Goal: Find specific page/section: Find specific page/section

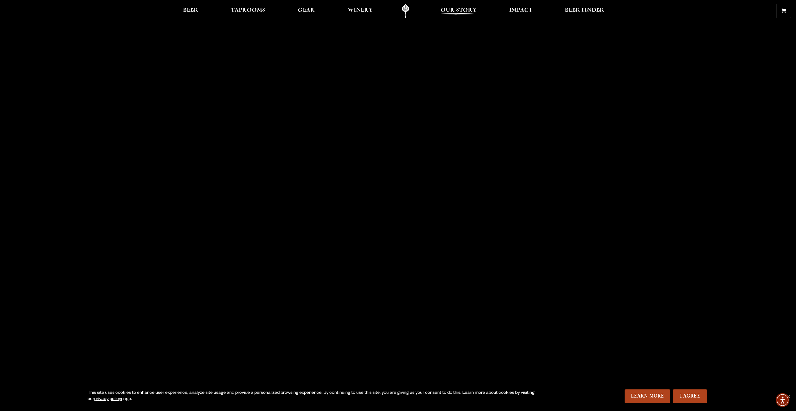
click at [472, 13] on span "Our Story" at bounding box center [459, 10] width 36 height 5
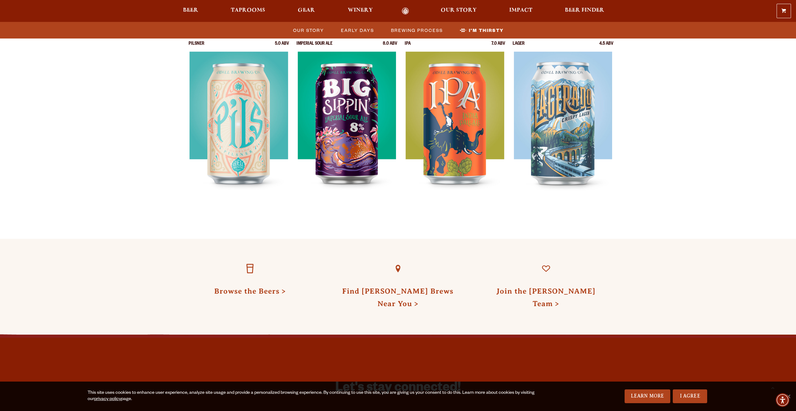
scroll to position [1741, 0]
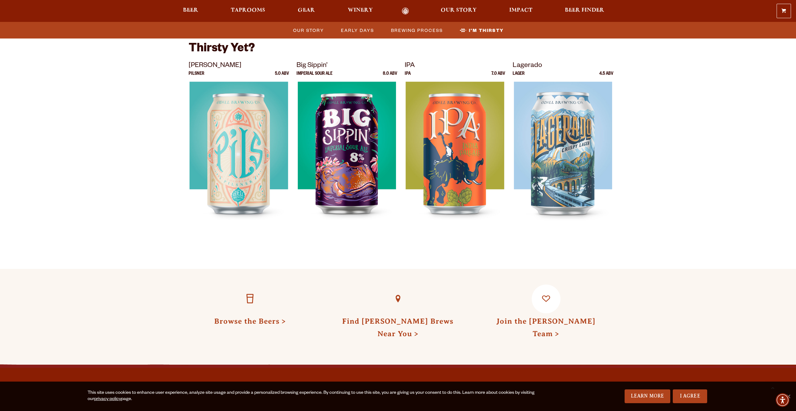
click at [560, 317] on link "Join the [PERSON_NAME] Team" at bounding box center [546, 327] width 99 height 21
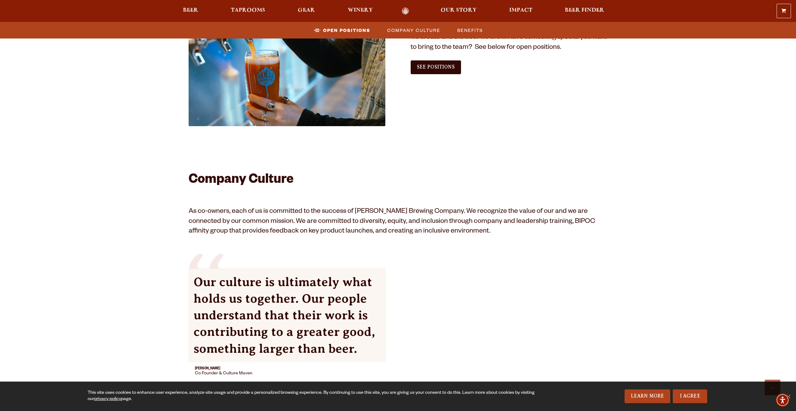
scroll to position [282, 0]
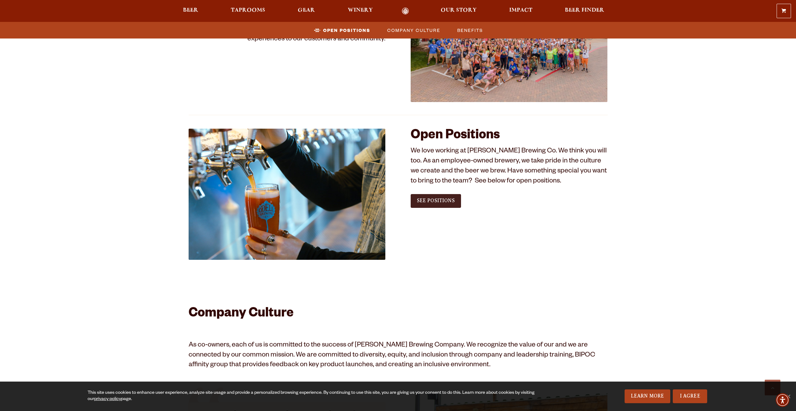
click at [441, 206] on link "See Positions" at bounding box center [436, 201] width 50 height 14
